Goal: Browse casually: Explore the website without a specific task or goal

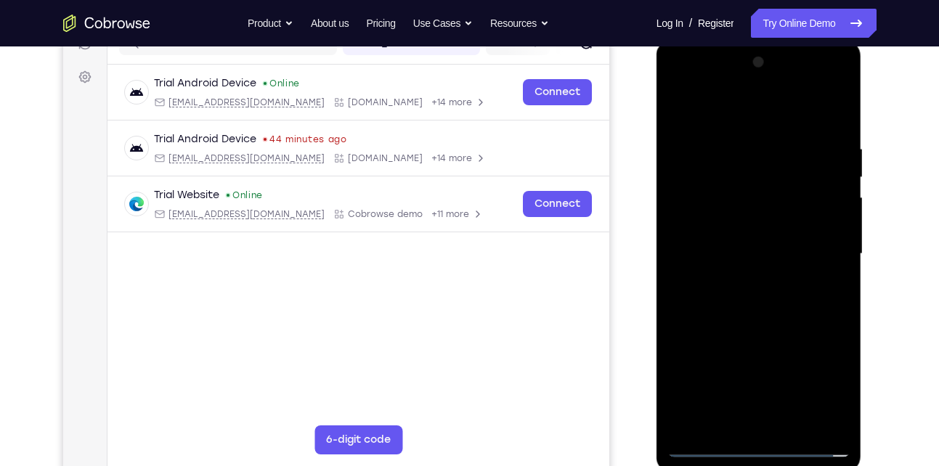
click at [746, 440] on div at bounding box center [759, 254] width 183 height 407
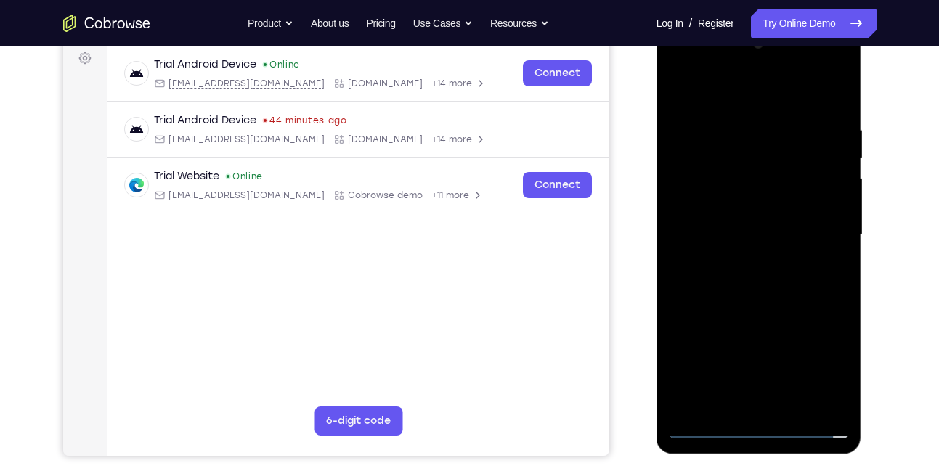
scroll to position [220, 0]
click at [756, 429] on div at bounding box center [759, 234] width 183 height 407
click at [826, 368] on div at bounding box center [759, 234] width 183 height 407
click at [681, 88] on div at bounding box center [759, 234] width 183 height 407
click at [819, 229] on div at bounding box center [759, 234] width 183 height 407
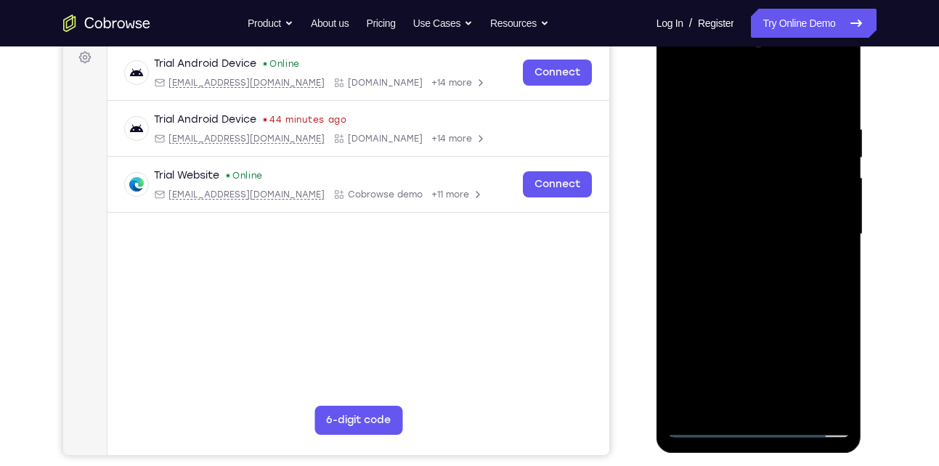
click at [735, 264] on div at bounding box center [759, 234] width 183 height 407
click at [762, 206] on div at bounding box center [759, 234] width 183 height 407
click at [745, 219] on div at bounding box center [759, 234] width 183 height 407
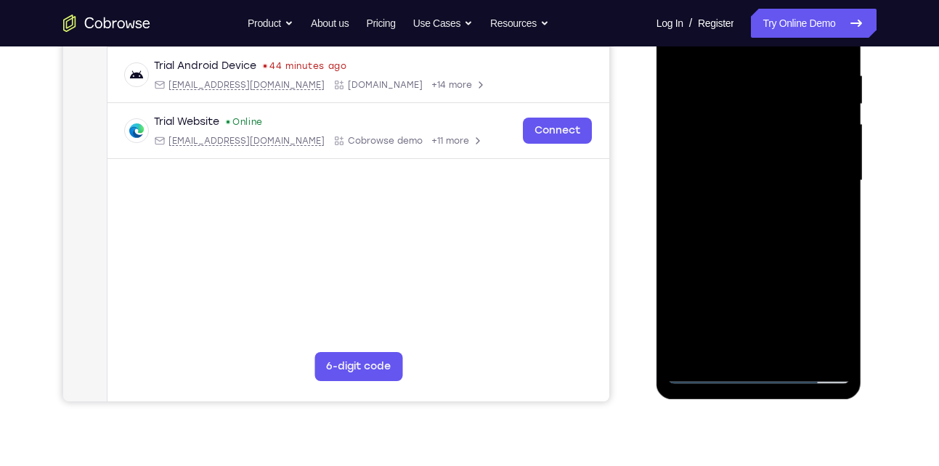
scroll to position [275, 0]
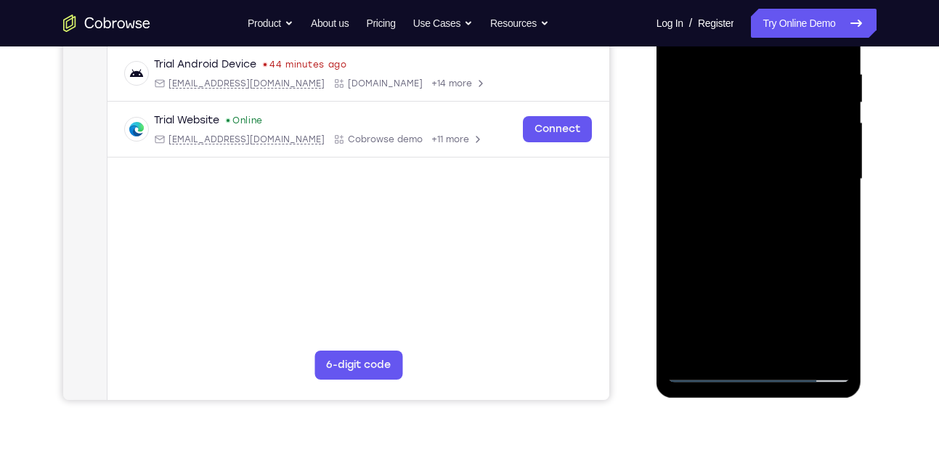
click at [848, 339] on div at bounding box center [759, 179] width 183 height 407
drag, startPoint x: 841, startPoint y: 112, endPoint x: 841, endPoint y: 91, distance: 21.1
drag, startPoint x: 185, startPoint y: 126, endPoint x: 878, endPoint y: 100, distance: 693.5
click at [878, 100] on div "Your Support Agent Your Customer Web iOS Android Next Steps We’d be happy to gi…" at bounding box center [470, 250] width 930 height 958
click at [772, 187] on div at bounding box center [759, 179] width 183 height 407
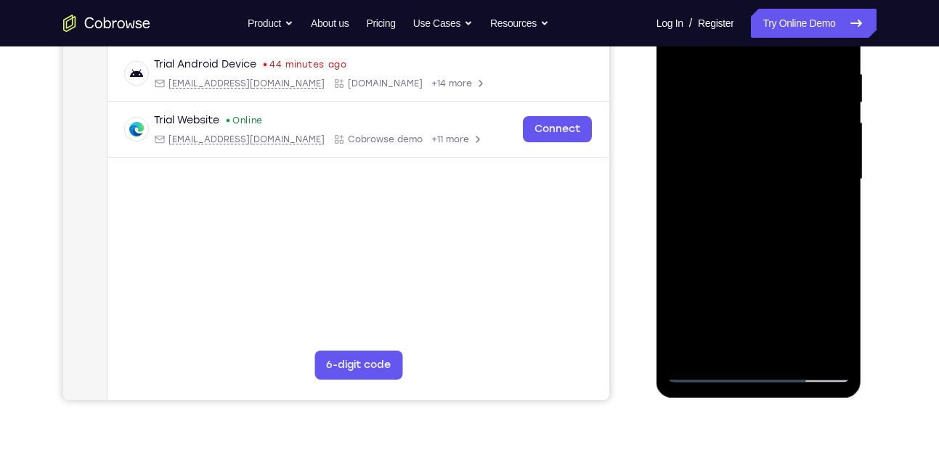
click at [760, 149] on div at bounding box center [759, 179] width 183 height 407
click at [763, 142] on div at bounding box center [759, 179] width 183 height 407
click at [794, 351] on div at bounding box center [759, 179] width 183 height 407
click at [772, 261] on div at bounding box center [759, 179] width 183 height 407
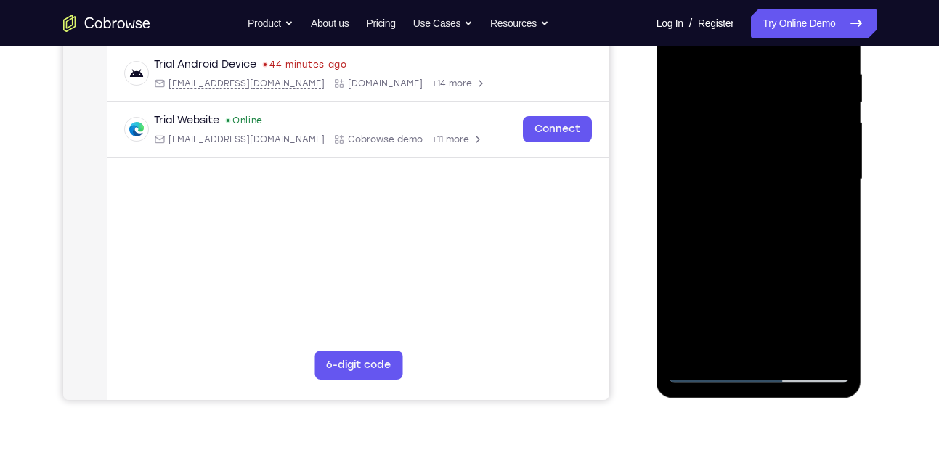
click at [747, 161] on div at bounding box center [759, 179] width 183 height 407
click at [726, 343] on div at bounding box center [759, 179] width 183 height 407
click at [724, 343] on div at bounding box center [759, 179] width 183 height 407
click at [796, 262] on div at bounding box center [759, 179] width 183 height 407
click at [826, 205] on div at bounding box center [759, 179] width 183 height 407
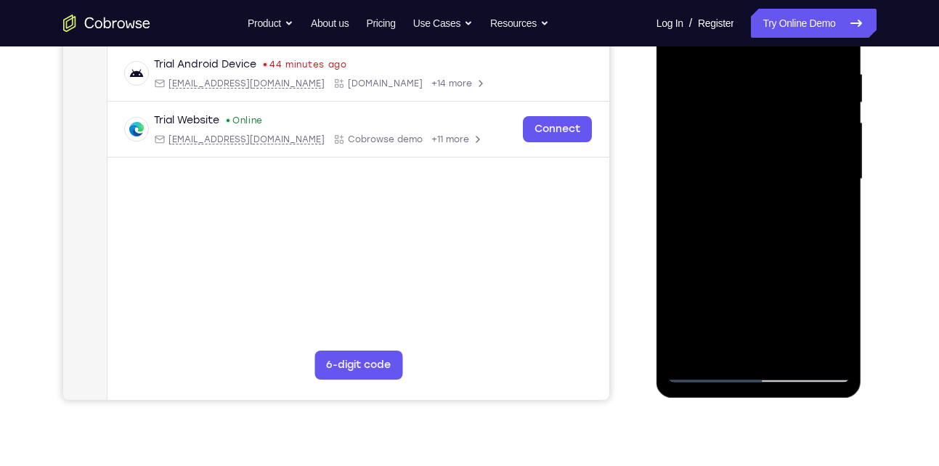
click at [826, 210] on div at bounding box center [759, 179] width 183 height 407
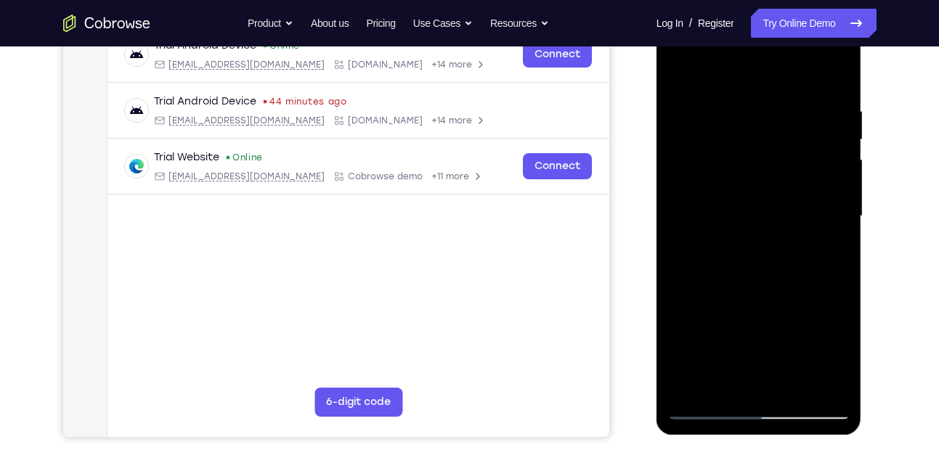
scroll to position [236, 0]
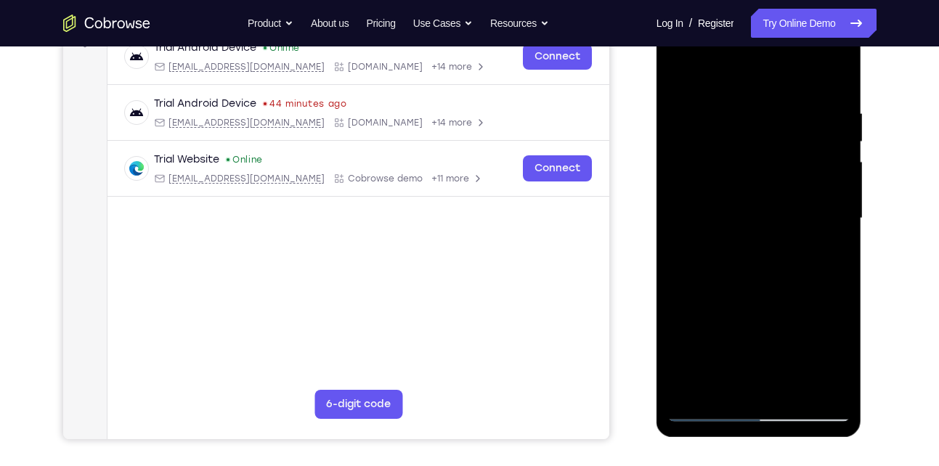
click at [681, 73] on div at bounding box center [759, 218] width 183 height 407
click at [749, 96] on div at bounding box center [759, 218] width 183 height 407
click at [813, 386] on div at bounding box center [759, 218] width 183 height 407
click at [826, 270] on div at bounding box center [759, 218] width 183 height 407
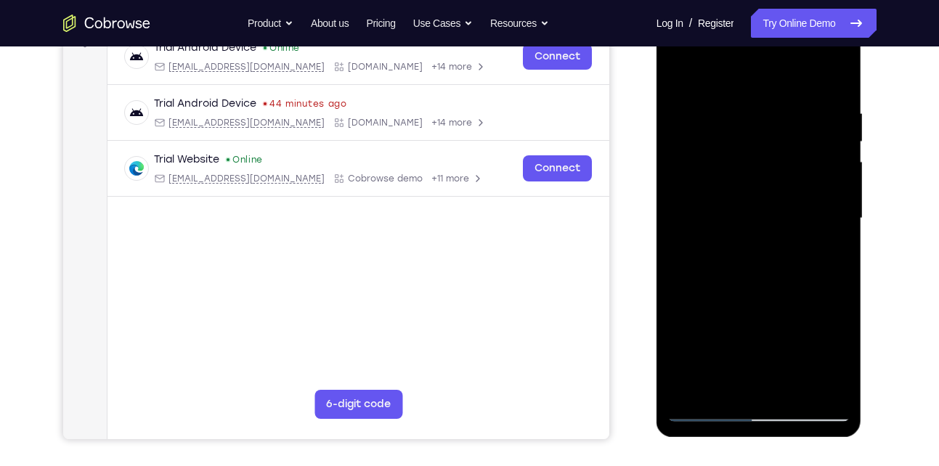
click at [826, 270] on div at bounding box center [759, 218] width 183 height 407
click at [835, 78] on div at bounding box center [759, 218] width 183 height 407
click at [839, 65] on div at bounding box center [759, 218] width 183 height 407
click at [836, 74] on div at bounding box center [759, 218] width 183 height 407
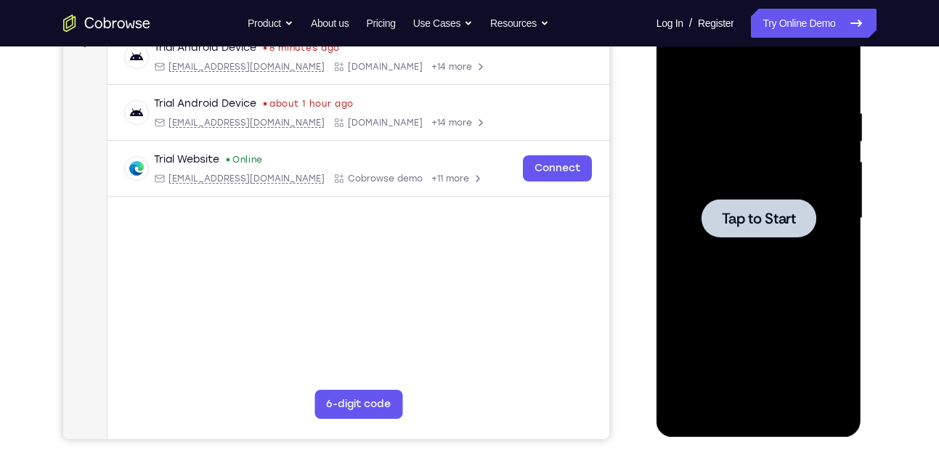
click at [769, 264] on div at bounding box center [759, 218] width 183 height 407
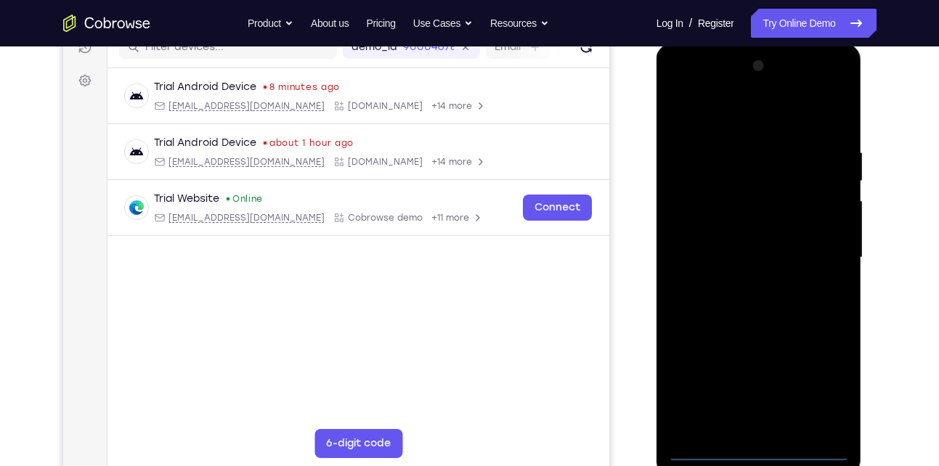
scroll to position [195, 0]
click at [761, 449] on div at bounding box center [759, 259] width 183 height 407
click at [820, 380] on div at bounding box center [759, 259] width 183 height 407
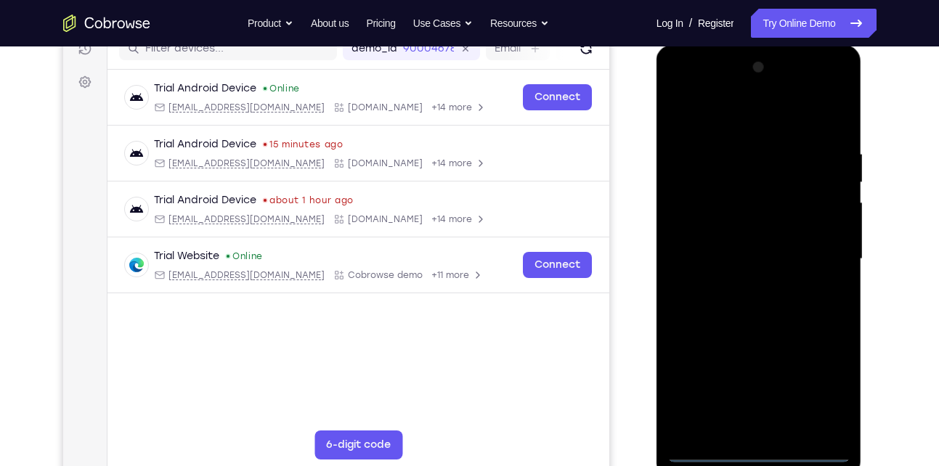
click at [734, 124] on div at bounding box center [759, 259] width 183 height 407
click at [827, 254] on div at bounding box center [759, 259] width 183 height 407
click at [749, 286] on div at bounding box center [759, 259] width 183 height 407
click at [739, 241] on div at bounding box center [759, 259] width 183 height 407
click at [722, 280] on div at bounding box center [759, 259] width 183 height 407
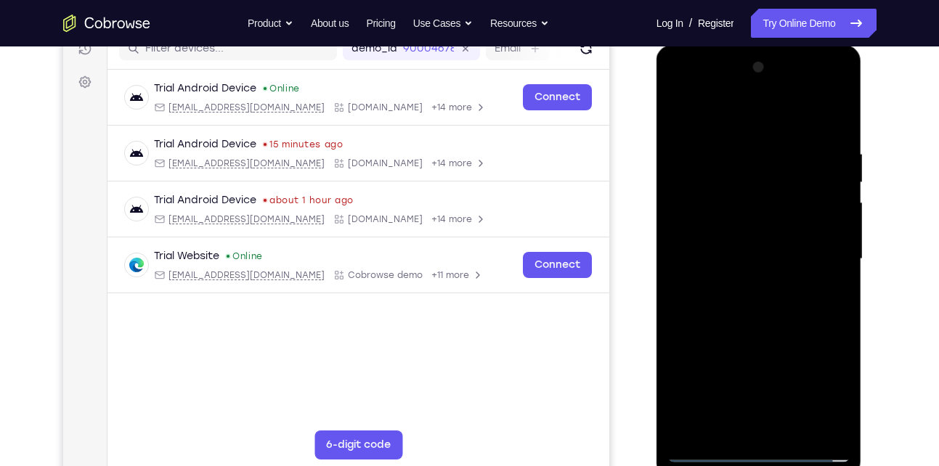
click at [726, 255] on div at bounding box center [759, 259] width 183 height 407
click at [712, 310] on div at bounding box center [759, 259] width 183 height 407
drag, startPoint x: 739, startPoint y: 160, endPoint x: 764, endPoint y: 344, distance: 185.6
click at [764, 344] on div at bounding box center [759, 259] width 183 height 407
click at [786, 330] on div at bounding box center [759, 259] width 183 height 407
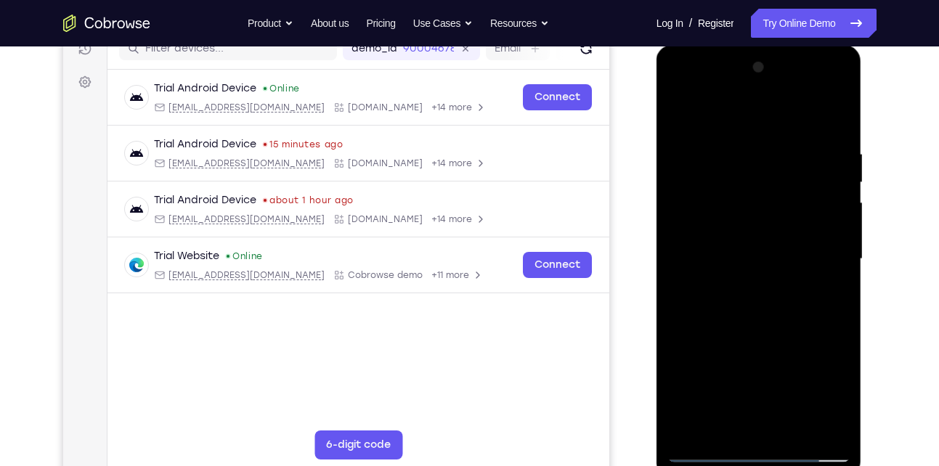
click at [789, 427] on div at bounding box center [759, 259] width 183 height 407
click at [792, 338] on div at bounding box center [759, 259] width 183 height 407
click at [745, 251] on div at bounding box center [759, 259] width 183 height 407
click at [757, 324] on div at bounding box center [759, 259] width 183 height 407
drag, startPoint x: 759, startPoint y: 311, endPoint x: 777, endPoint y: 227, distance: 86.1
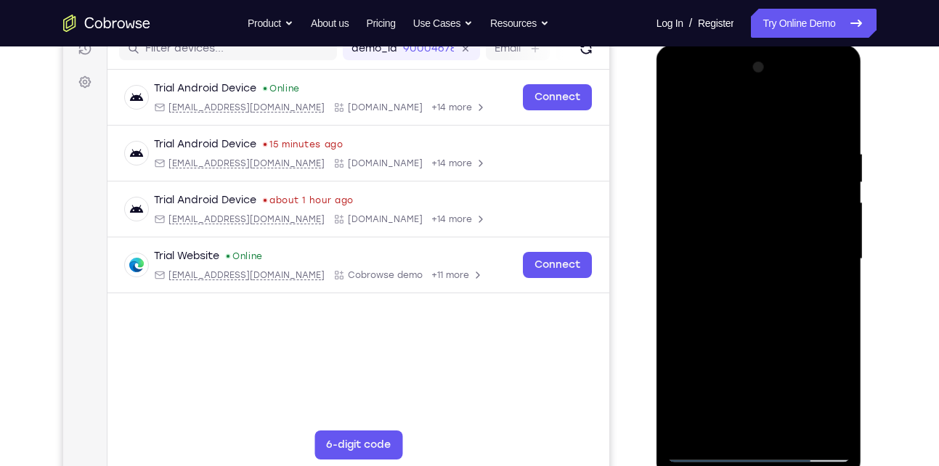
drag, startPoint x: 777, startPoint y: 227, endPoint x: 818, endPoint y: 362, distance: 141.3
click at [818, 362] on div at bounding box center [759, 259] width 183 height 407
click at [681, 118] on div at bounding box center [759, 259] width 183 height 407
click at [683, 114] on div at bounding box center [759, 259] width 183 height 407
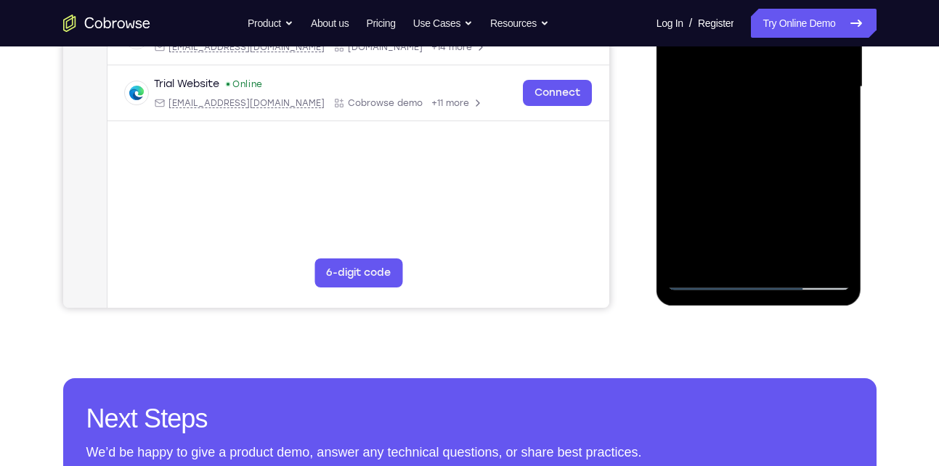
scroll to position [377, 0]
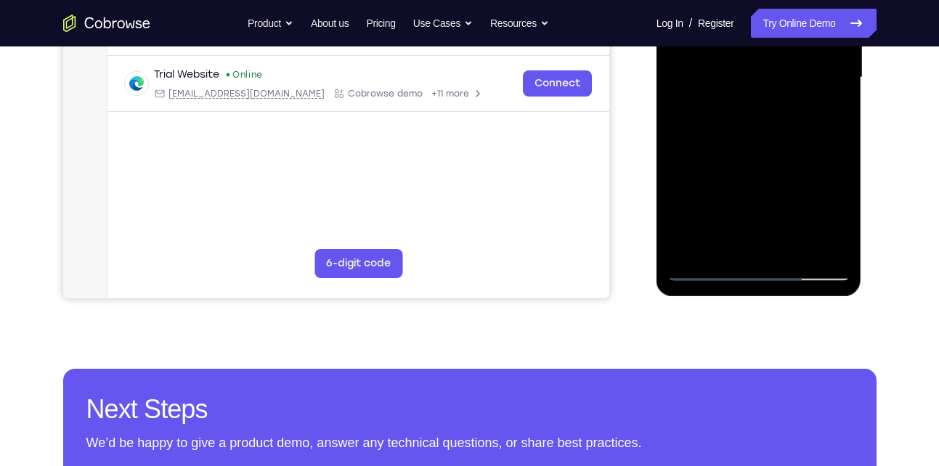
click at [687, 249] on div at bounding box center [759, 77] width 183 height 407
click at [717, 252] on div at bounding box center [759, 77] width 183 height 407
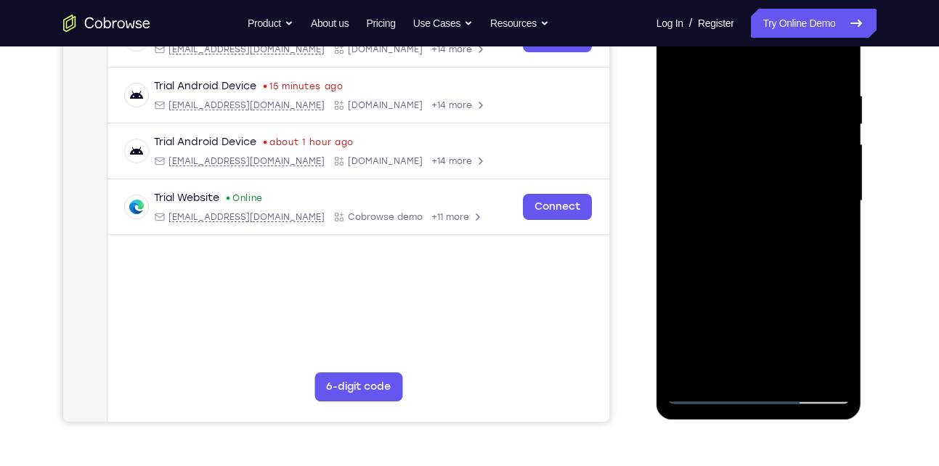
scroll to position [246, 0]
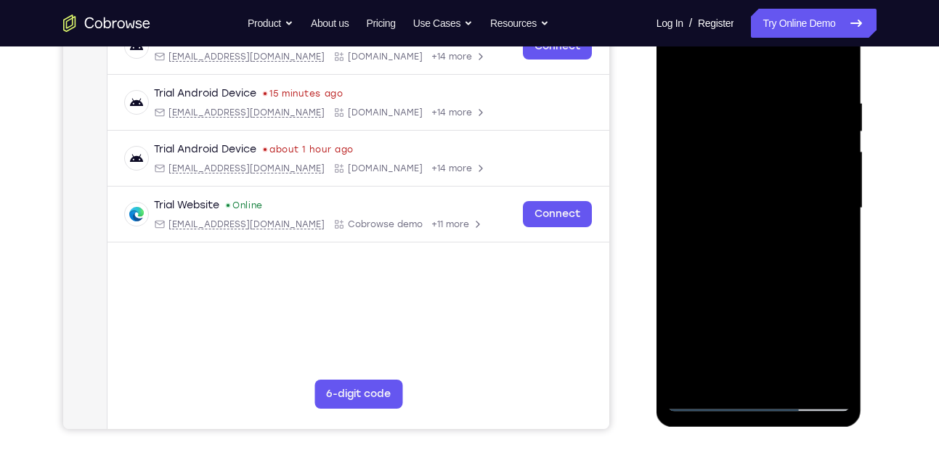
click at [723, 57] on div at bounding box center [759, 208] width 183 height 407
click at [833, 58] on div at bounding box center [759, 208] width 183 height 407
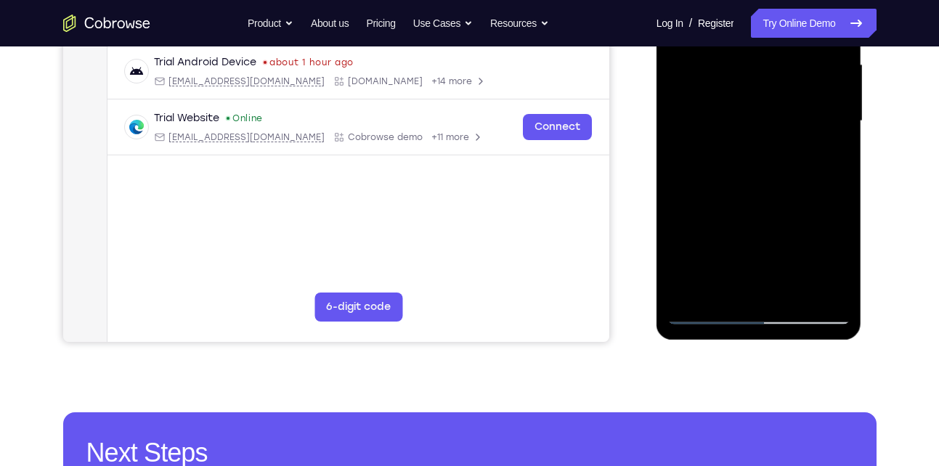
scroll to position [335, 0]
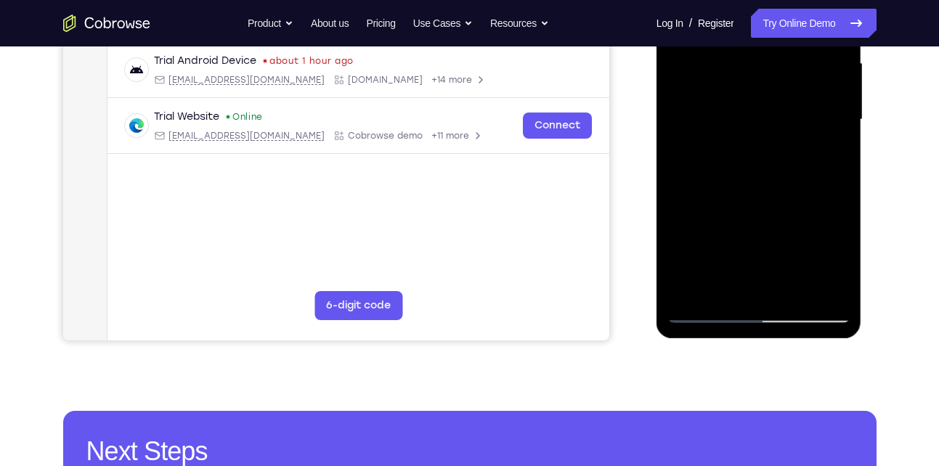
click at [696, 294] on div at bounding box center [759, 119] width 183 height 407
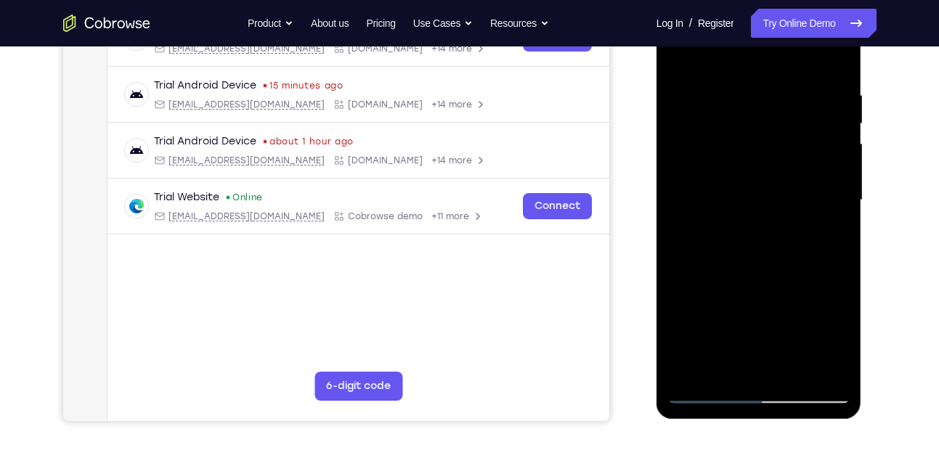
scroll to position [251, 0]
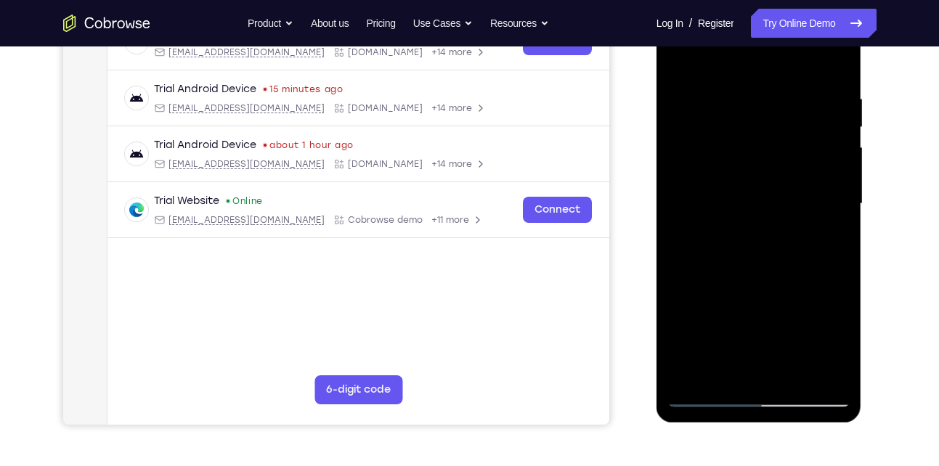
click at [837, 59] on div at bounding box center [759, 204] width 183 height 407
drag, startPoint x: 798, startPoint y: 103, endPoint x: 806, endPoint y: 246, distance: 143.3
click at [806, 246] on div at bounding box center [759, 204] width 183 height 407
drag, startPoint x: 759, startPoint y: 133, endPoint x: 773, endPoint y: 323, distance: 190.1
click at [773, 323] on div at bounding box center [759, 204] width 183 height 407
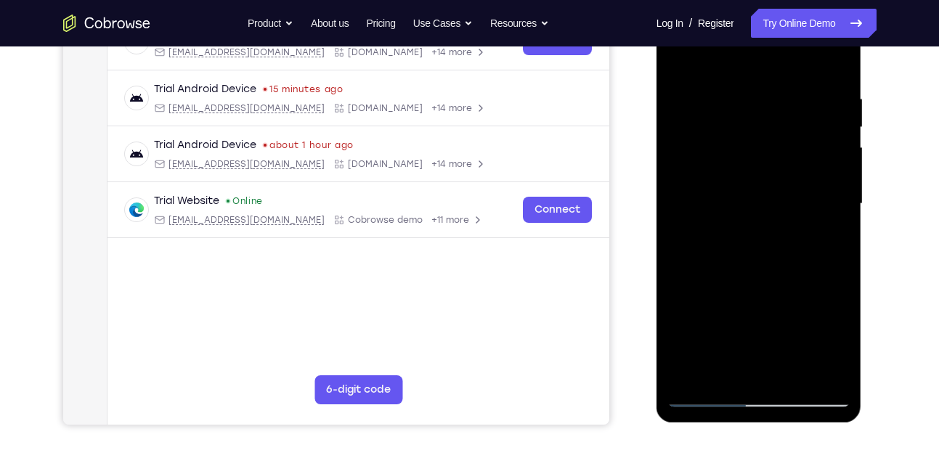
click at [741, 82] on div at bounding box center [759, 204] width 183 height 407
drag, startPoint x: 742, startPoint y: 256, endPoint x: 760, endPoint y: 166, distance: 92.5
click at [760, 166] on div at bounding box center [759, 204] width 183 height 407
drag, startPoint x: 721, startPoint y: 291, endPoint x: 729, endPoint y: 203, distance: 89.1
click at [727, 221] on div at bounding box center [759, 204] width 183 height 407
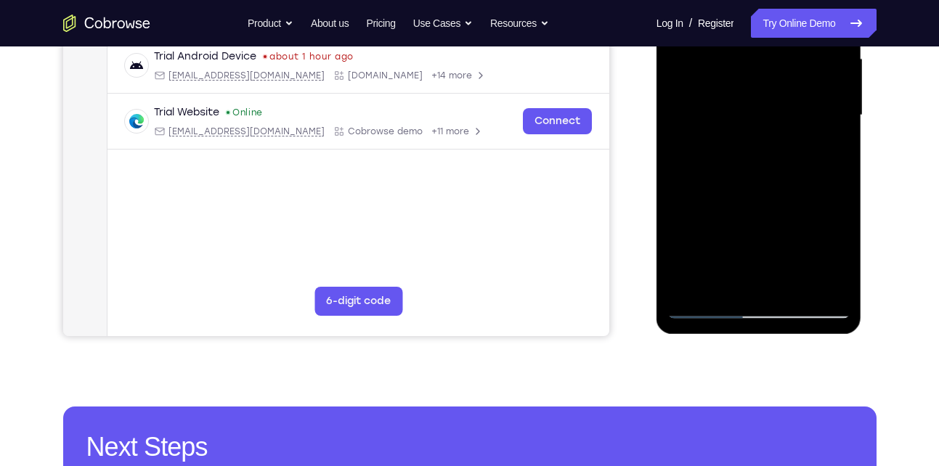
scroll to position [344, 0]
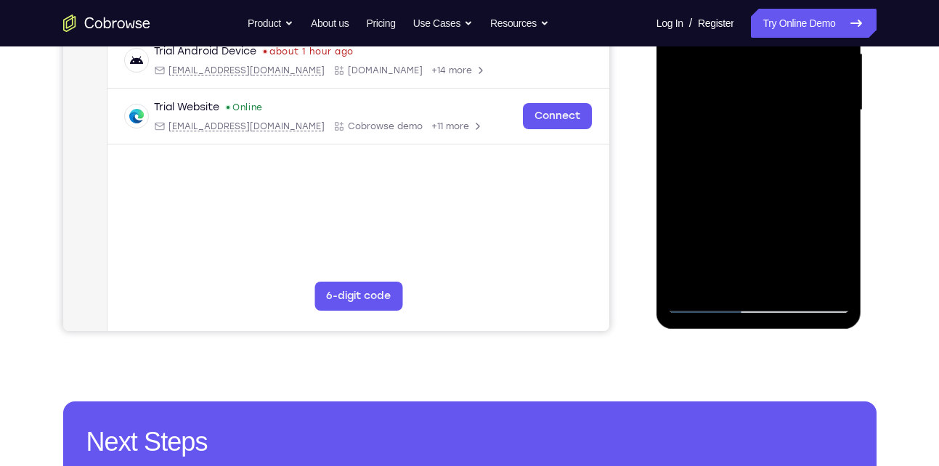
click at [690, 278] on div at bounding box center [759, 110] width 183 height 407
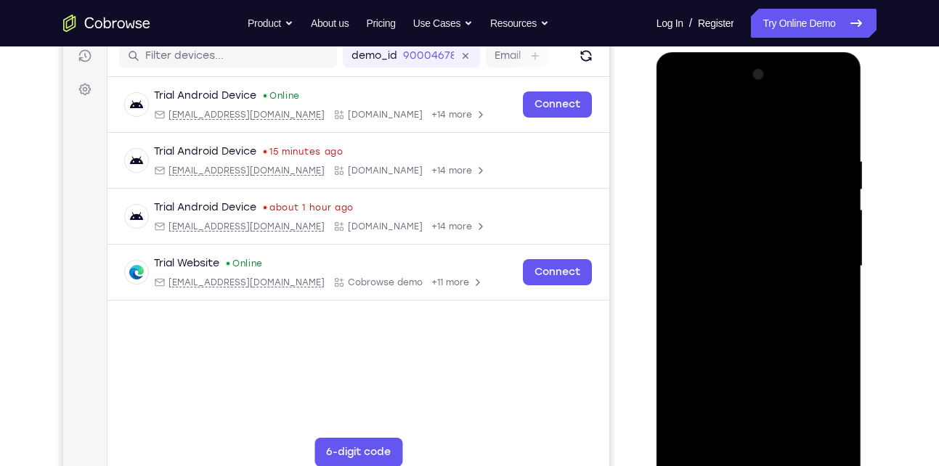
scroll to position [187, 0]
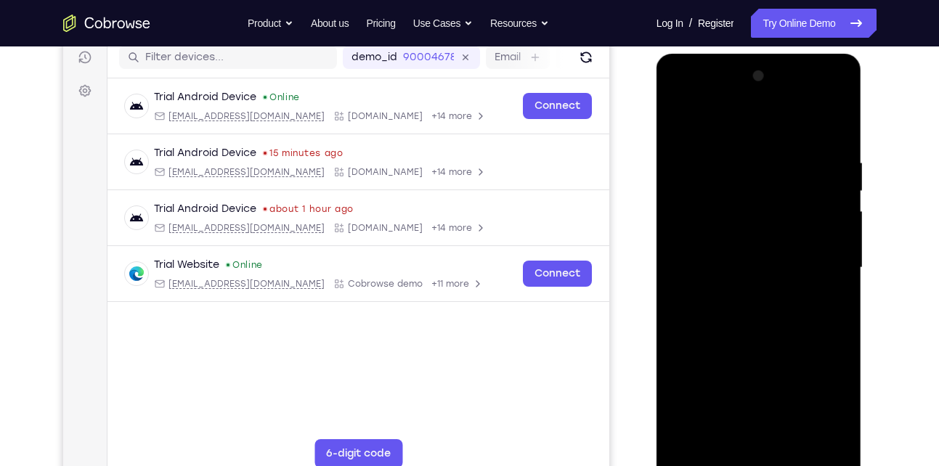
click at [746, 155] on div at bounding box center [759, 268] width 183 height 407
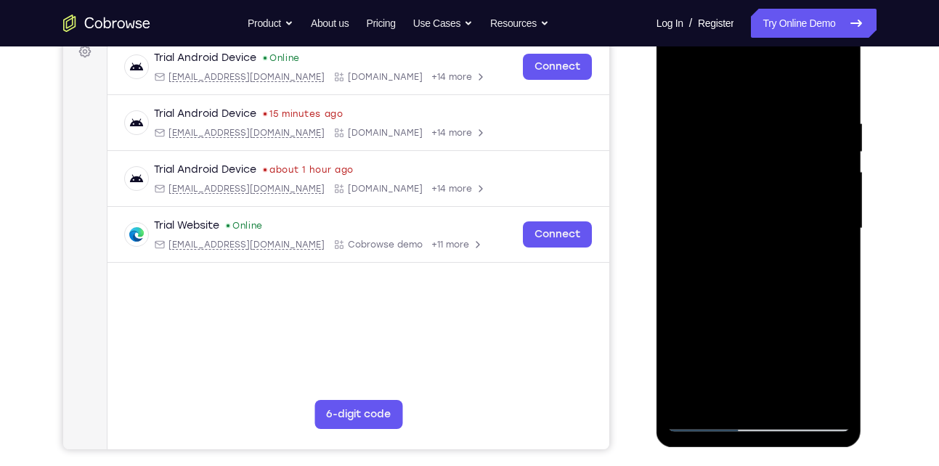
scroll to position [237, 0]
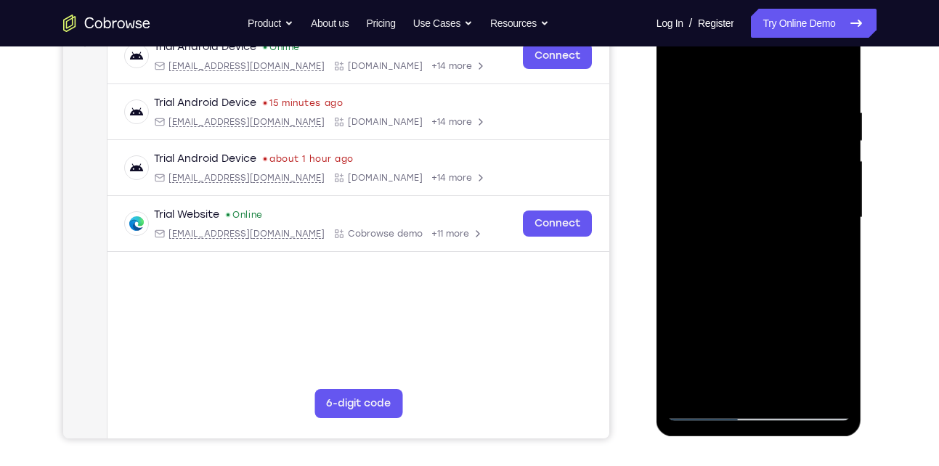
click at [827, 190] on div at bounding box center [759, 218] width 183 height 407
click at [837, 70] on div at bounding box center [759, 218] width 183 height 407
click at [797, 390] on div at bounding box center [759, 218] width 183 height 407
click at [764, 236] on div at bounding box center [759, 218] width 183 height 407
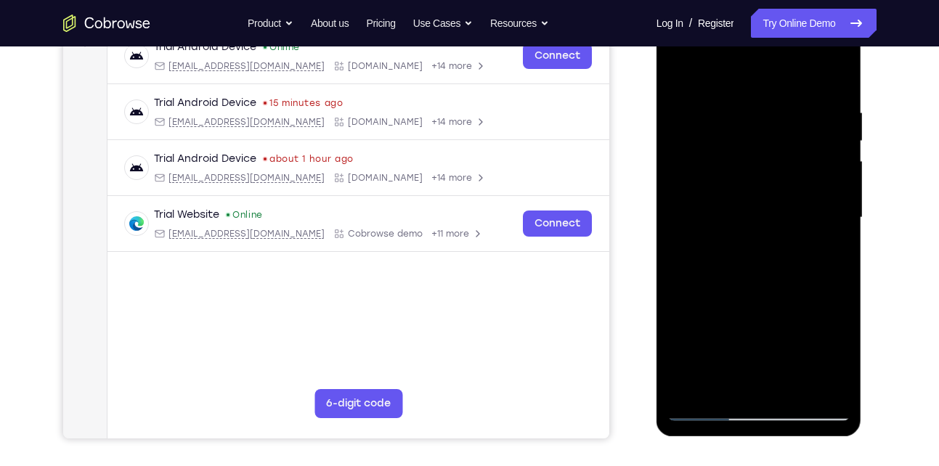
click at [686, 78] on div at bounding box center [759, 218] width 183 height 407
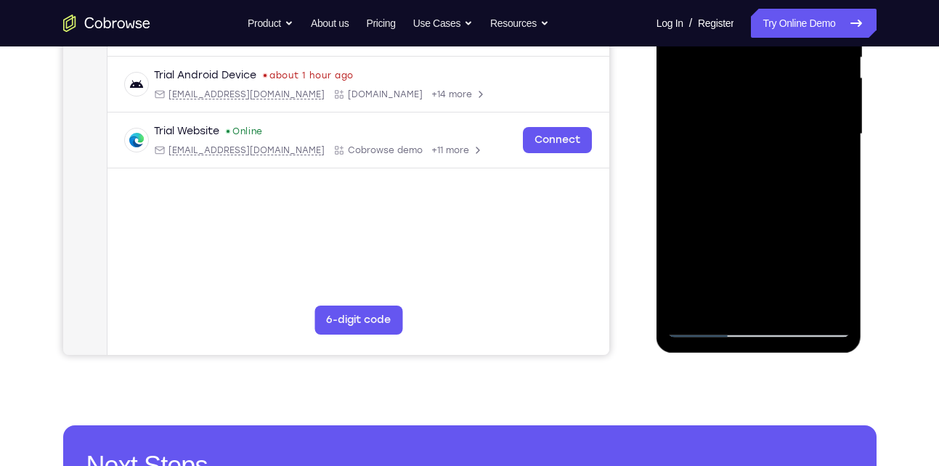
scroll to position [321, 0]
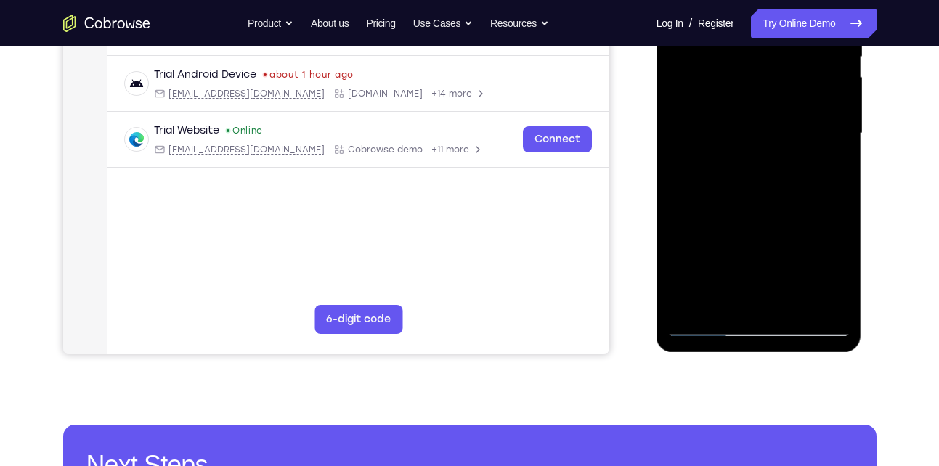
click at [732, 150] on div at bounding box center [759, 133] width 183 height 407
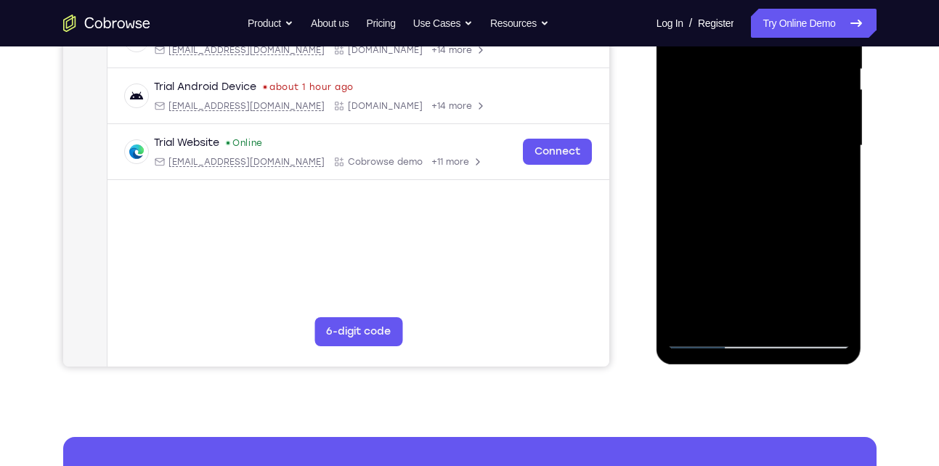
click at [777, 209] on div at bounding box center [759, 146] width 183 height 407
click at [817, 216] on div at bounding box center [759, 146] width 183 height 407
click at [704, 339] on div at bounding box center [759, 146] width 183 height 407
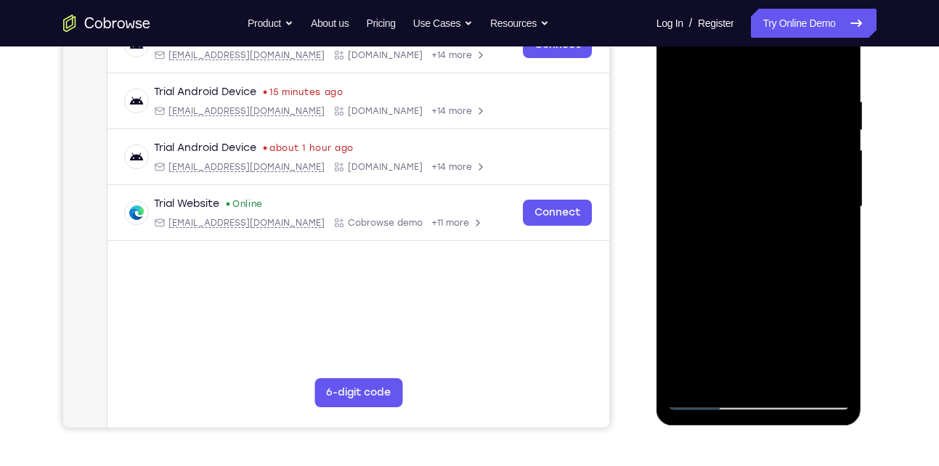
click at [687, 62] on div at bounding box center [759, 207] width 183 height 407
drag, startPoint x: 811, startPoint y: 87, endPoint x: 843, endPoint y: 348, distance: 262.8
click at [843, 348] on div at bounding box center [759, 207] width 183 height 407
click at [796, 376] on div at bounding box center [759, 207] width 183 height 407
drag, startPoint x: 788, startPoint y: 332, endPoint x: 793, endPoint y: 254, distance: 77.9
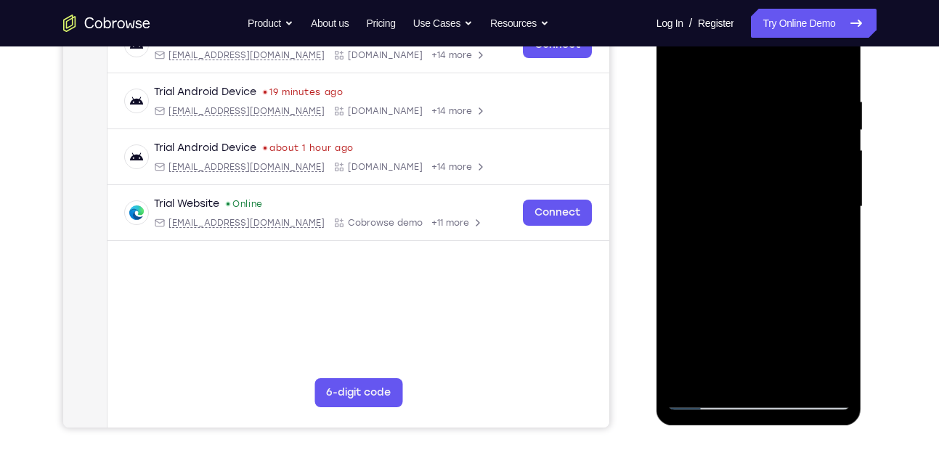
drag, startPoint x: 137, startPoint y: 262, endPoint x: 911, endPoint y: 277, distance: 774.6
click at [911, 277] on div "Your Support Agent Your Customer Web iOS Android Next Steps We’d be happy to gi…" at bounding box center [470, 278] width 930 height 958
drag, startPoint x: 788, startPoint y: 332, endPoint x: 790, endPoint y: 215, distance: 117.0
click at [790, 215] on div at bounding box center [759, 207] width 183 height 407
click at [747, 336] on div at bounding box center [759, 207] width 183 height 407
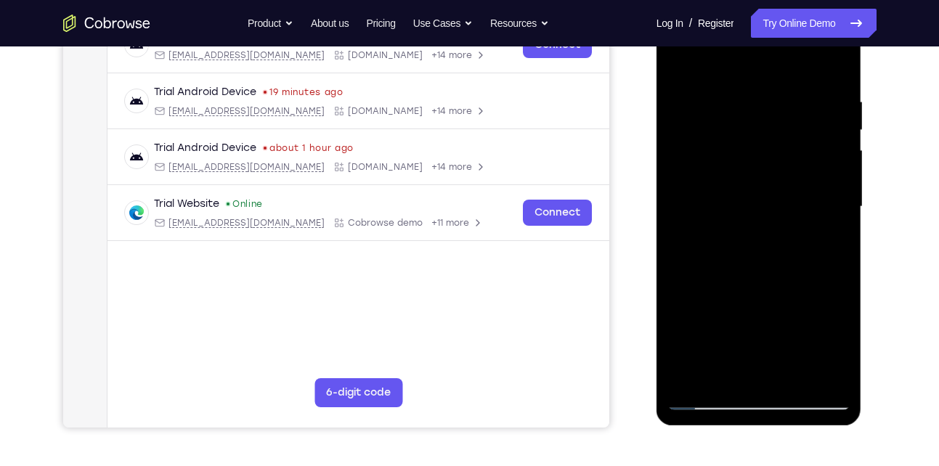
click at [681, 328] on div at bounding box center [759, 207] width 183 height 407
click at [796, 371] on div at bounding box center [759, 207] width 183 height 407
click at [748, 69] on div at bounding box center [759, 207] width 183 height 407
drag, startPoint x: 758, startPoint y: 192, endPoint x: 778, endPoint y: 116, distance: 78.1
click at [778, 116] on div at bounding box center [759, 207] width 183 height 407
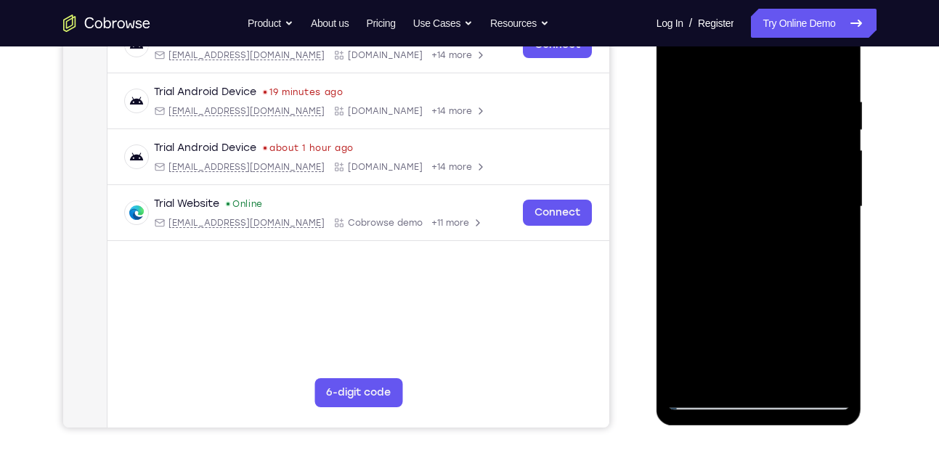
click at [761, 183] on div at bounding box center [759, 207] width 183 height 407
click at [677, 66] on div at bounding box center [759, 207] width 183 height 407
drag, startPoint x: 774, startPoint y: 305, endPoint x: 782, endPoint y: 166, distance: 139.0
click at [782, 166] on div at bounding box center [759, 207] width 183 height 407
